Goal: Task Accomplishment & Management: Use online tool/utility

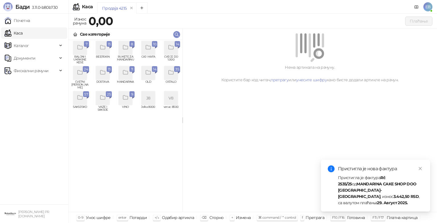
click at [173, 48] on icon "grid" at bounding box center [171, 47] width 5 height 4
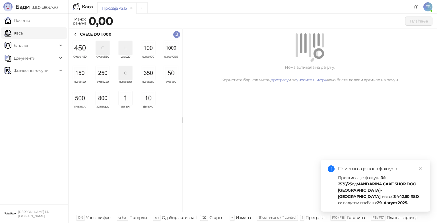
click at [173, 48] on img "grid" at bounding box center [171, 48] width 14 height 14
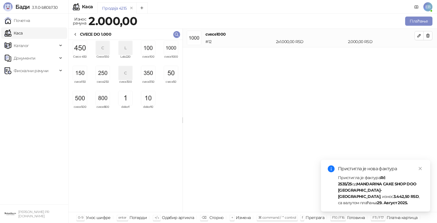
click at [173, 48] on img "grid" at bounding box center [171, 48] width 14 height 14
click at [82, 96] on img "grid" at bounding box center [80, 98] width 14 height 14
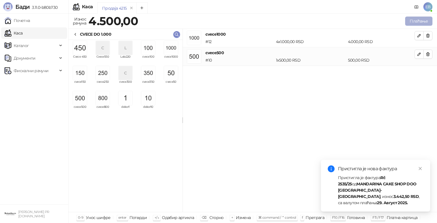
click at [419, 20] on button "Плаћање" at bounding box center [418, 21] width 27 height 9
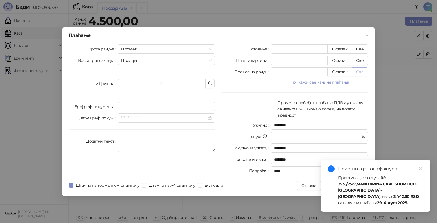
click at [362, 71] on button "Све" at bounding box center [360, 71] width 17 height 9
type input "****"
click at [421, 170] on icon "close" at bounding box center [421, 168] width 4 height 4
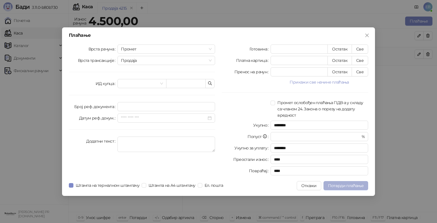
click at [336, 185] on span "Потврди плаћање" at bounding box center [346, 185] width 36 height 5
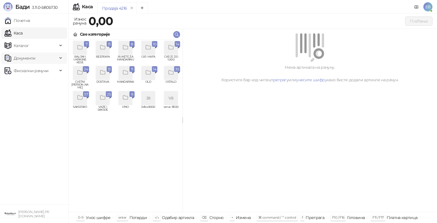
click at [60, 58] on div "Документи" at bounding box center [34, 57] width 66 height 11
click at [39, 82] on link "Излазни документи" at bounding box center [31, 82] width 48 height 11
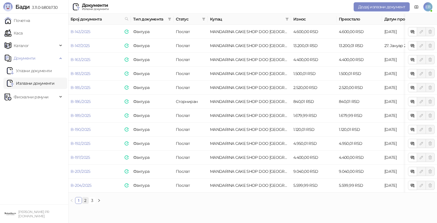
click at [88, 203] on link "2" at bounding box center [85, 200] width 6 height 6
click at [79, 203] on link "1" at bounding box center [78, 200] width 6 height 6
click at [85, 203] on link "2" at bounding box center [85, 200] width 6 height 6
click at [413, 130] on icon "button" at bounding box center [413, 130] width 3 height 2
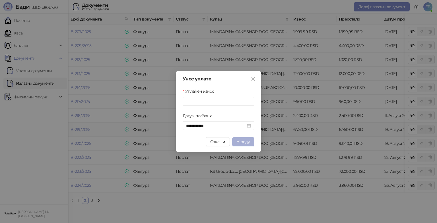
click at [243, 140] on span "У реду" at bounding box center [243, 141] width 13 height 5
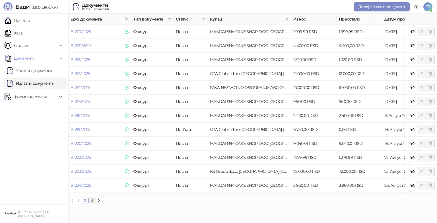
click at [92, 202] on link "3" at bounding box center [92, 200] width 6 height 6
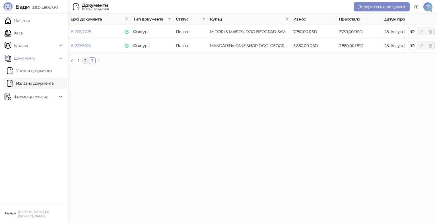
click at [84, 64] on link "2" at bounding box center [85, 61] width 6 height 6
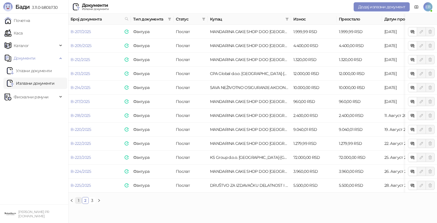
click at [78, 203] on link "1" at bounding box center [78, 200] width 6 height 6
click at [85, 203] on link "2" at bounding box center [85, 200] width 6 height 6
click at [413, 157] on icon "button" at bounding box center [414, 158] width 2 height 2
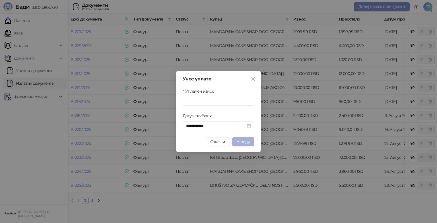
click at [246, 142] on span "У реду" at bounding box center [243, 141] width 13 height 5
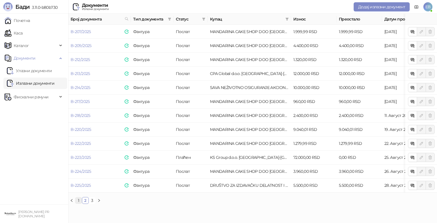
click at [78, 203] on link "1" at bounding box center [78, 200] width 6 height 6
click at [85, 203] on link "2" at bounding box center [85, 200] width 6 height 6
click at [412, 73] on icon "button" at bounding box center [413, 74] width 3 height 2
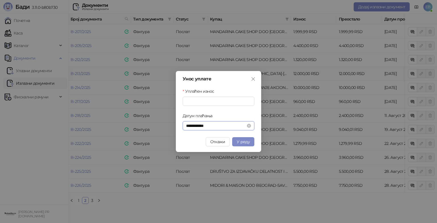
click at [187, 124] on input "**********" at bounding box center [216, 125] width 60 height 6
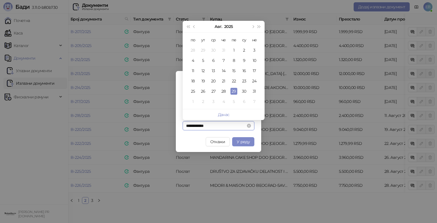
click at [187, 124] on input "**********" at bounding box center [216, 125] width 60 height 6
type input "**********"
click at [233, 58] on div "8" at bounding box center [234, 60] width 7 height 7
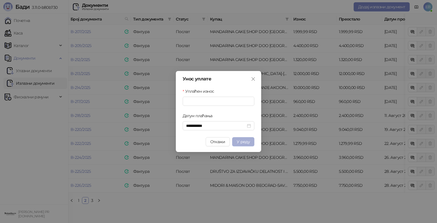
click at [248, 141] on span "У реду" at bounding box center [243, 141] width 13 height 5
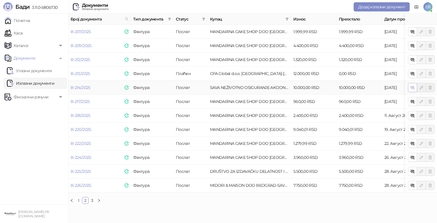
click at [414, 89] on icon "button" at bounding box center [413, 87] width 5 height 5
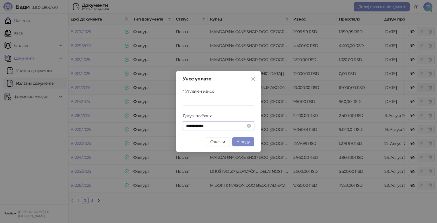
click at [190, 125] on input "**********" at bounding box center [216, 125] width 60 height 6
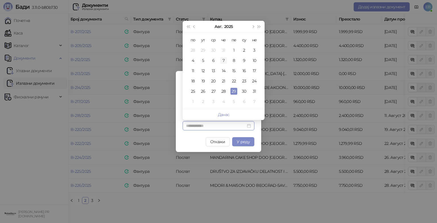
type input "**********"
click at [223, 59] on div "7" at bounding box center [223, 60] width 7 height 7
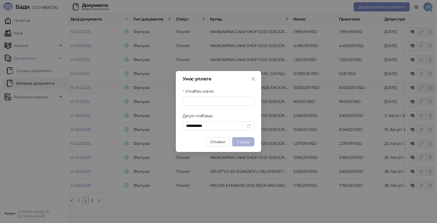
click at [244, 140] on span "У реду" at bounding box center [243, 141] width 13 height 5
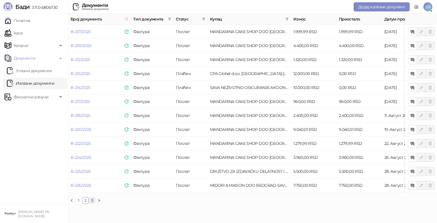
click at [93, 203] on link "3" at bounding box center [92, 200] width 6 height 6
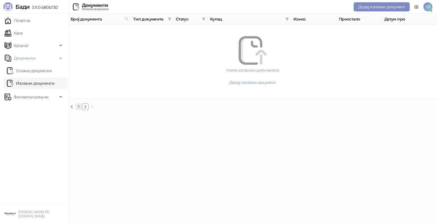
click at [80, 110] on link "1" at bounding box center [78, 106] width 6 height 6
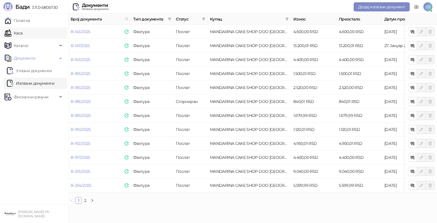
click at [18, 35] on link "Каса" at bounding box center [14, 32] width 18 height 11
